Goal: Task Accomplishment & Management: Use online tool/utility

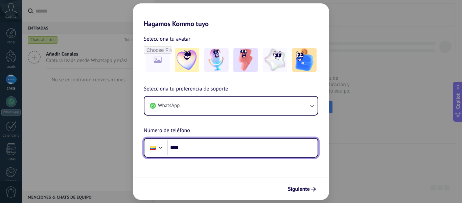
click at [201, 149] on input "****" at bounding box center [242, 148] width 151 height 16
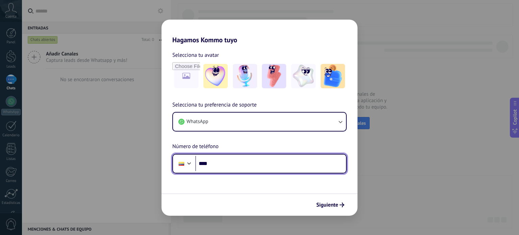
click at [236, 165] on input "****" at bounding box center [270, 164] width 151 height 16
type input "**********"
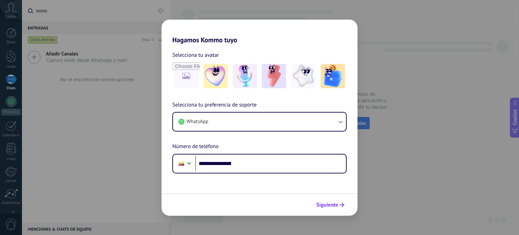
click at [332, 202] on span "Siguiente" at bounding box center [328, 205] width 22 height 5
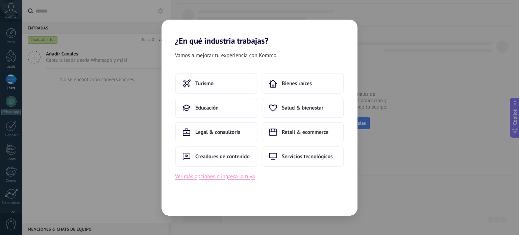
click at [238, 179] on button "Ver más opciones o ingresa la tuya" at bounding box center [215, 176] width 80 height 9
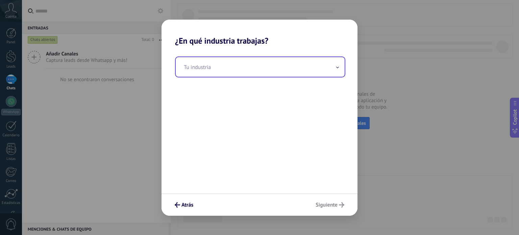
click at [224, 75] on input "text" at bounding box center [260, 67] width 169 height 20
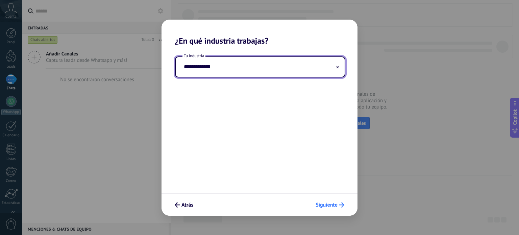
type input "**********"
click at [325, 202] on button "Siguiente" at bounding box center [330, 204] width 35 height 11
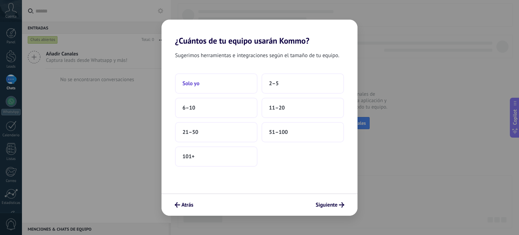
click at [241, 85] on button "Solo yo" at bounding box center [216, 83] width 83 height 20
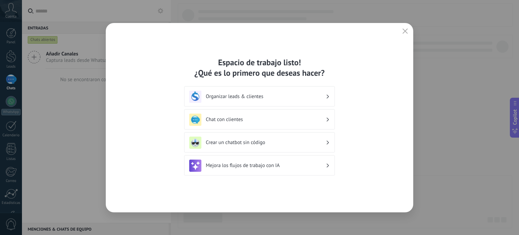
click at [310, 96] on h3 "Organizar leads & clientes" at bounding box center [266, 96] width 120 height 6
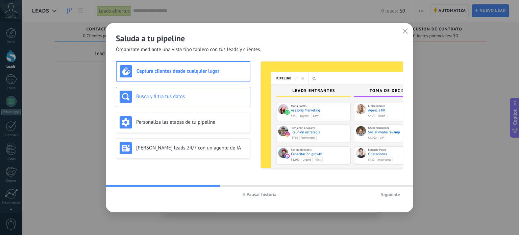
click at [225, 101] on div "Busca y filtra tus datos" at bounding box center [183, 97] width 127 height 12
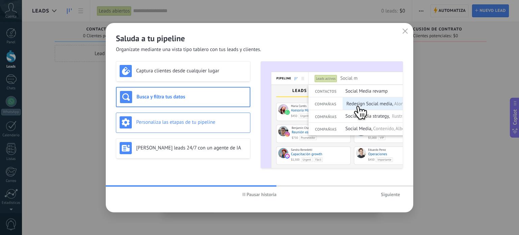
click at [228, 123] on h3 "Personaliza las etapas de tu pipeline" at bounding box center [191, 122] width 111 height 6
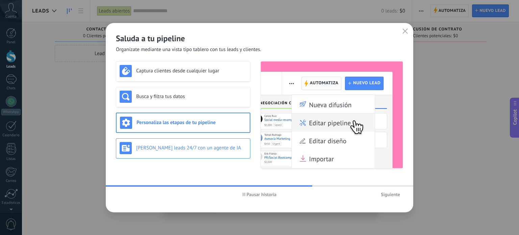
click at [226, 146] on h3 "[PERSON_NAME] leads 24/7 con un agente de IA" at bounding box center [191, 148] width 111 height 6
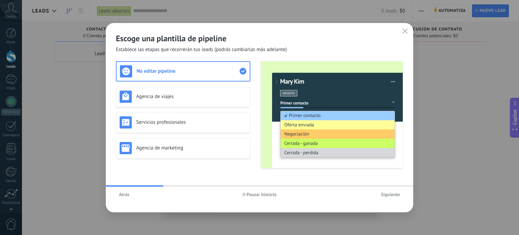
click at [217, 76] on div "No editar pipeline Agencia de viajes Servicios profesionales Agencia de marketi…" at bounding box center [183, 114] width 135 height 107
click at [223, 100] on div "Agencia de viajes" at bounding box center [183, 97] width 127 height 12
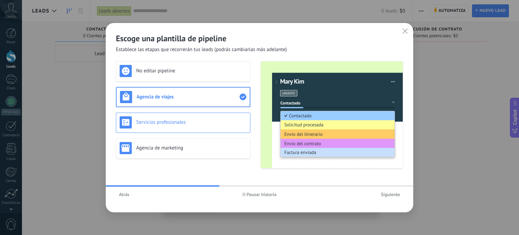
click at [219, 124] on h3 "Servicios profesionales" at bounding box center [191, 122] width 111 height 6
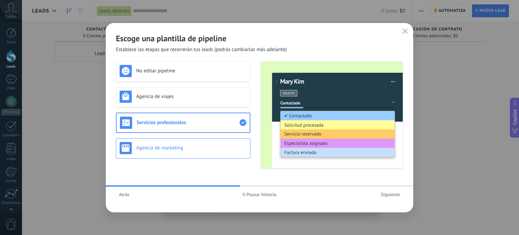
click at [214, 147] on h3 "Agencia de marketing" at bounding box center [191, 148] width 111 height 6
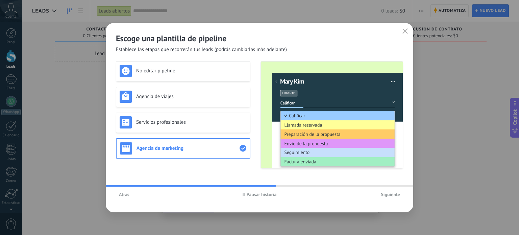
click at [388, 194] on span "Siguiente" at bounding box center [390, 194] width 19 height 5
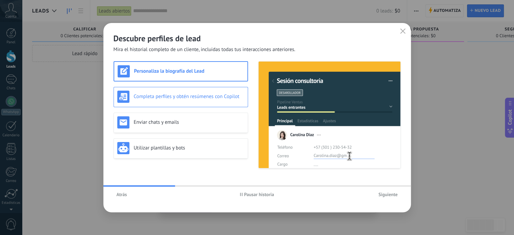
click at [222, 102] on div "Completa perfiles y obtén resúmenes con Copilot" at bounding box center [180, 97] width 127 height 12
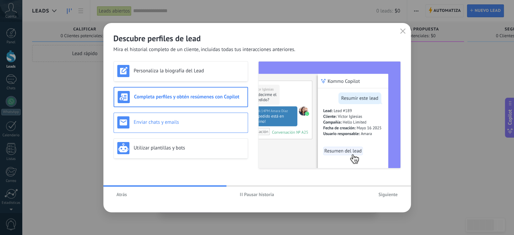
click at [218, 123] on h3 "Enviar chats y emails" at bounding box center [189, 122] width 111 height 6
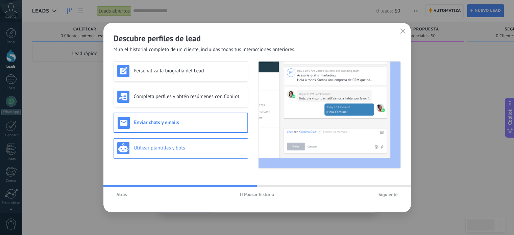
click at [212, 146] on h3 "Utilizar plantillas y bots" at bounding box center [189, 148] width 111 height 6
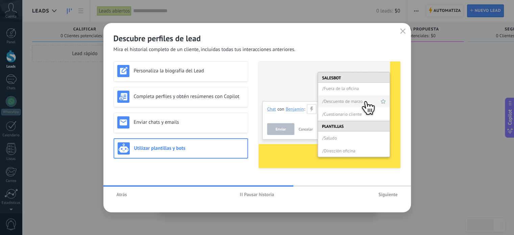
click at [392, 199] on button "Siguiente" at bounding box center [388, 194] width 25 height 10
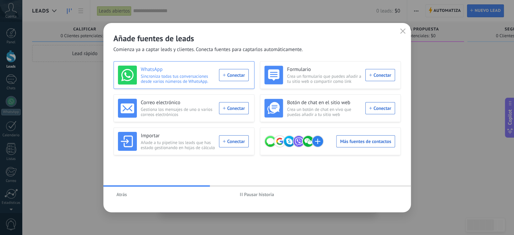
click at [180, 84] on div "WhatsApp Sincroniza todas tus conversaciones desde varios números de WhatsApp. …" at bounding box center [184, 75] width 141 height 28
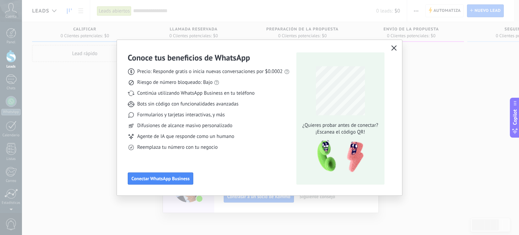
click at [394, 51] on span "button" at bounding box center [394, 48] width 5 height 6
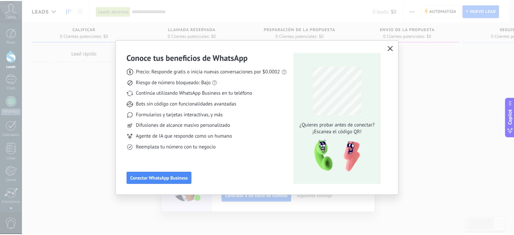
scroll to position [46, 0]
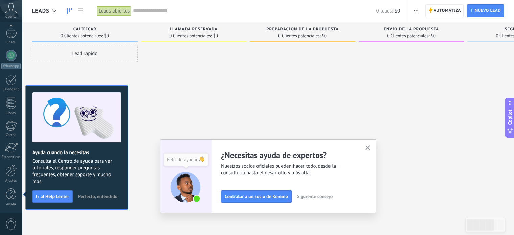
click at [371, 148] on icon "button" at bounding box center [368, 147] width 5 height 5
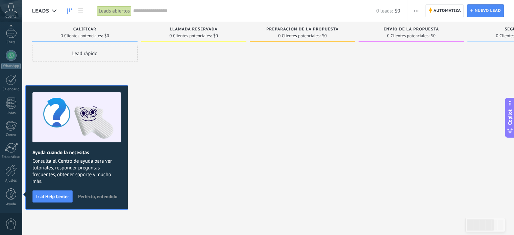
click at [110, 198] on span "Perfecto, entendido" at bounding box center [97, 196] width 39 height 5
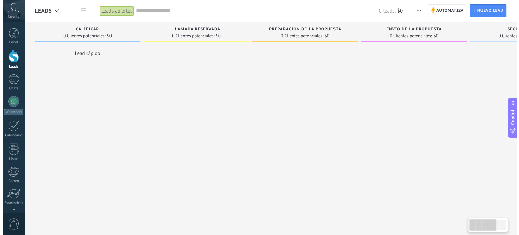
scroll to position [0, 0]
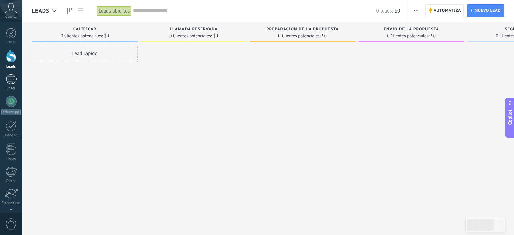
click at [14, 77] on div at bounding box center [11, 79] width 11 height 10
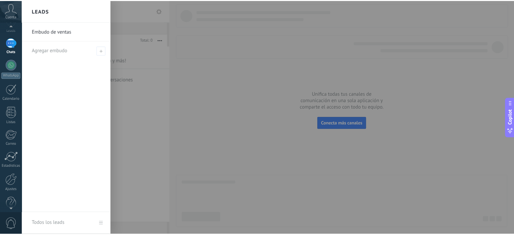
scroll to position [46, 0]
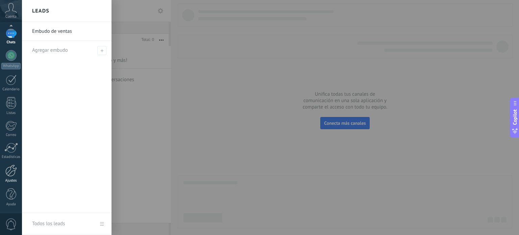
click at [12, 176] on div at bounding box center [10, 171] width 11 height 12
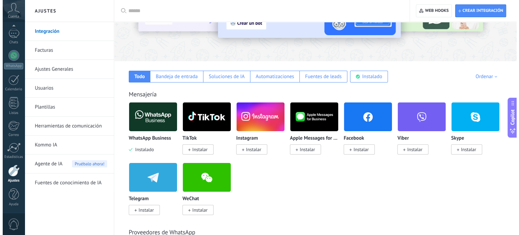
scroll to position [68, 0]
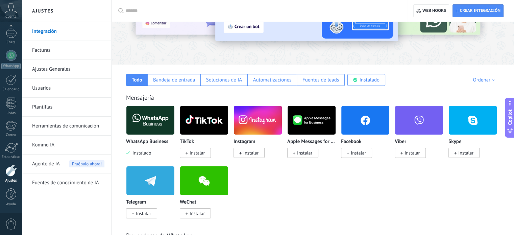
click at [160, 109] on img at bounding box center [150, 120] width 48 height 33
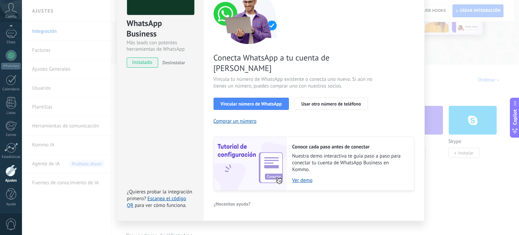
scroll to position [65, 0]
click at [460, 187] on div "WhatsApp Business Más leads con potentes herramientas de WhatsApp instalado Des…" at bounding box center [270, 117] width 497 height 235
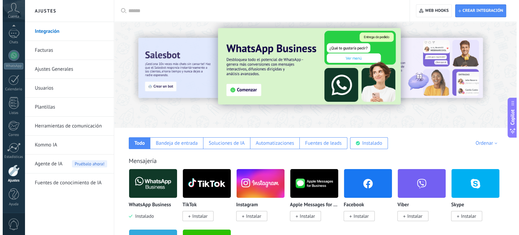
scroll to position [0, 0]
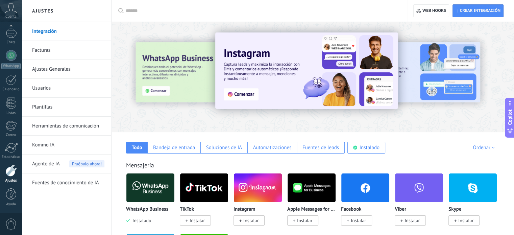
click at [178, 160] on div "Mensajería WhatsApp Business Instalado TikTok Instalar Instagram Instalar Apple…" at bounding box center [312, 217] width 389 height 138
click at [149, 10] on input "text" at bounding box center [262, 10] width 272 height 7
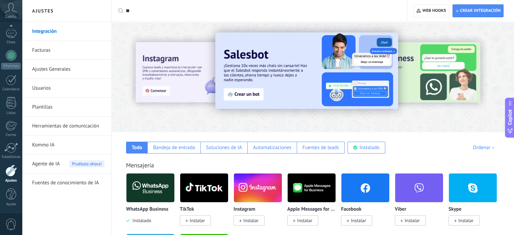
type input "***"
type input "****"
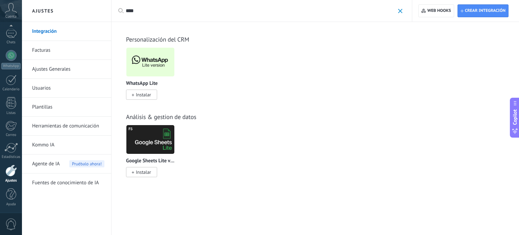
drag, startPoint x: 149, startPoint y: 10, endPoint x: 115, endPoint y: 8, distance: 33.9
click at [115, 8] on div "Aplicar **** Aplicar Restablecer" at bounding box center [261, 11] width 301 height 22
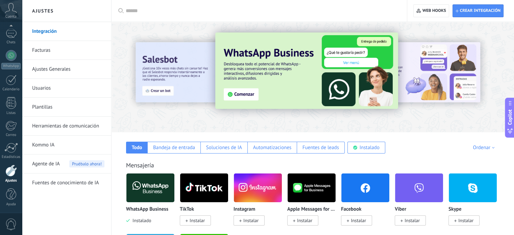
click at [157, 182] on img at bounding box center [150, 187] width 48 height 33
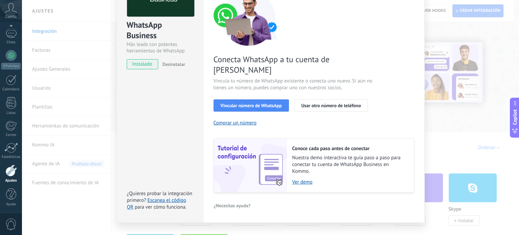
scroll to position [65, 0]
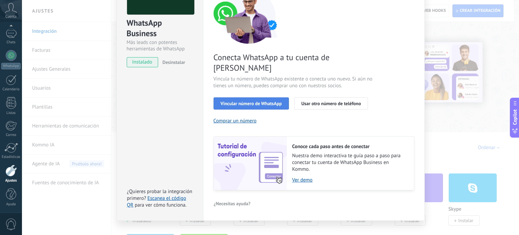
click at [236, 101] on span "Vincular número de WhatsApp" at bounding box center [251, 103] width 61 height 5
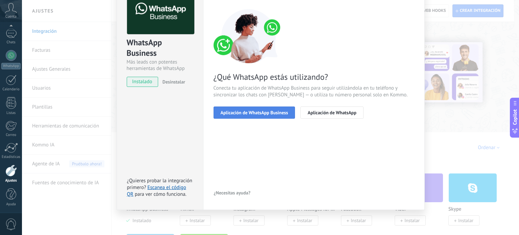
click at [229, 112] on span "Aplicación de WhatsApp Business" at bounding box center [255, 112] width 68 height 5
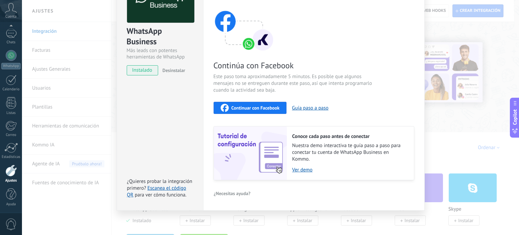
scroll to position [57, 0]
click at [252, 108] on span "Continuar con Facebook" at bounding box center [256, 107] width 48 height 5
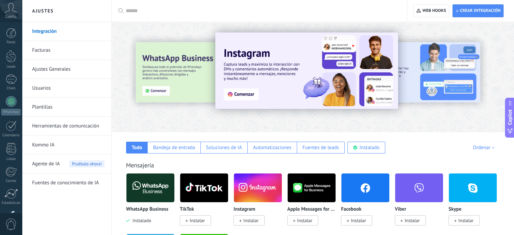
click at [139, 186] on img at bounding box center [150, 187] width 48 height 33
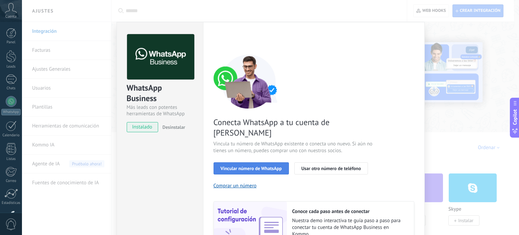
click at [271, 162] on button "Vincular número de WhatsApp" at bounding box center [251, 168] width 75 height 12
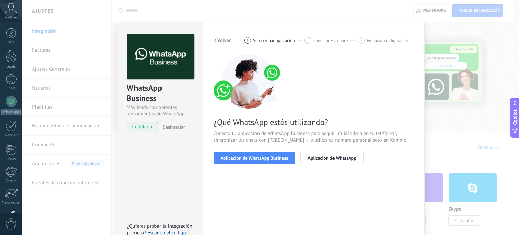
click at [271, 161] on button "Aplicación de WhatsApp Business" at bounding box center [255, 158] width 82 height 12
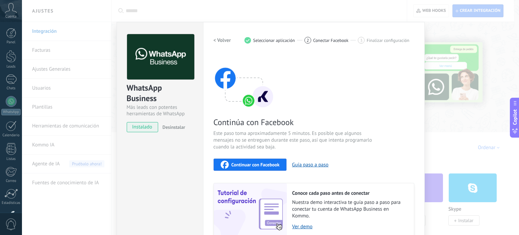
click at [250, 160] on button "Continuar con Facebook" at bounding box center [250, 165] width 73 height 12
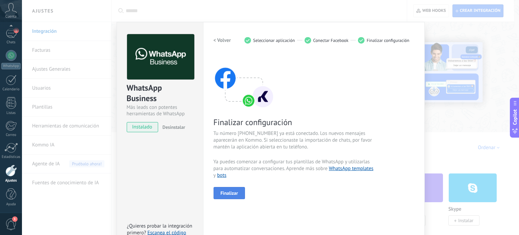
click at [237, 196] on button "Finalizar" at bounding box center [230, 193] width 32 height 12
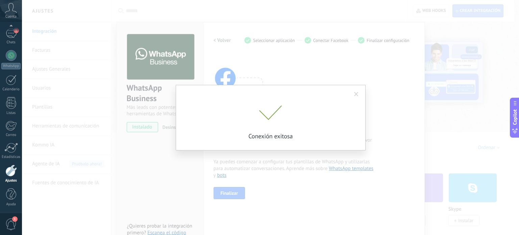
click at [268, 138] on p "Conexión exitosa" at bounding box center [270, 136] width 169 height 8
click at [360, 94] on span at bounding box center [356, 94] width 11 height 11
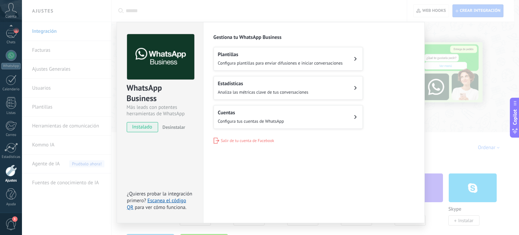
click at [270, 116] on div "Cuentas Configura tus cuentas de WhatsApp" at bounding box center [251, 117] width 66 height 15
